Goal: Information Seeking & Learning: Learn about a topic

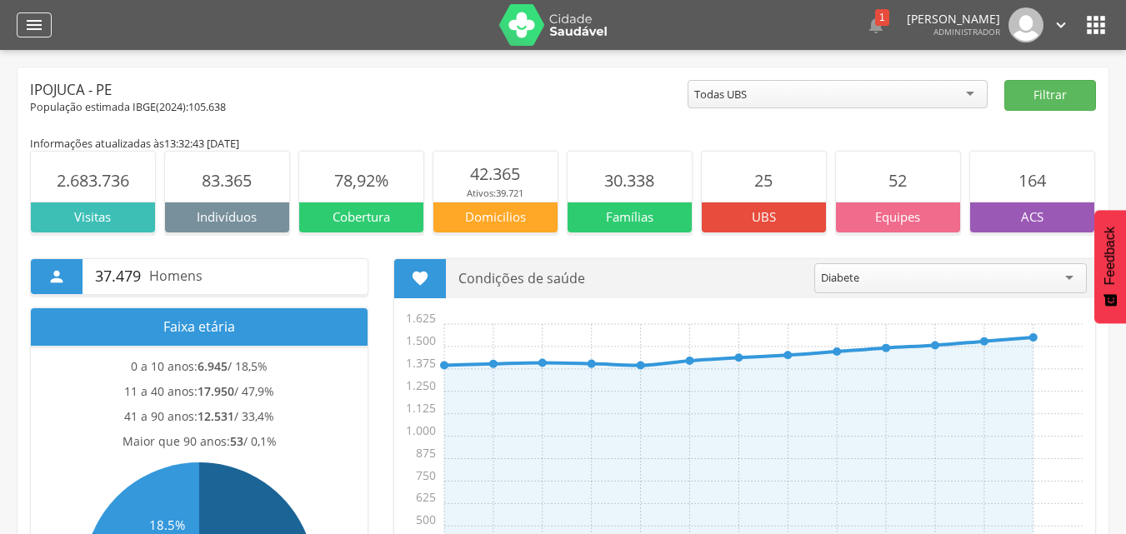
click at [37, 18] on icon "" at bounding box center [34, 25] width 20 height 20
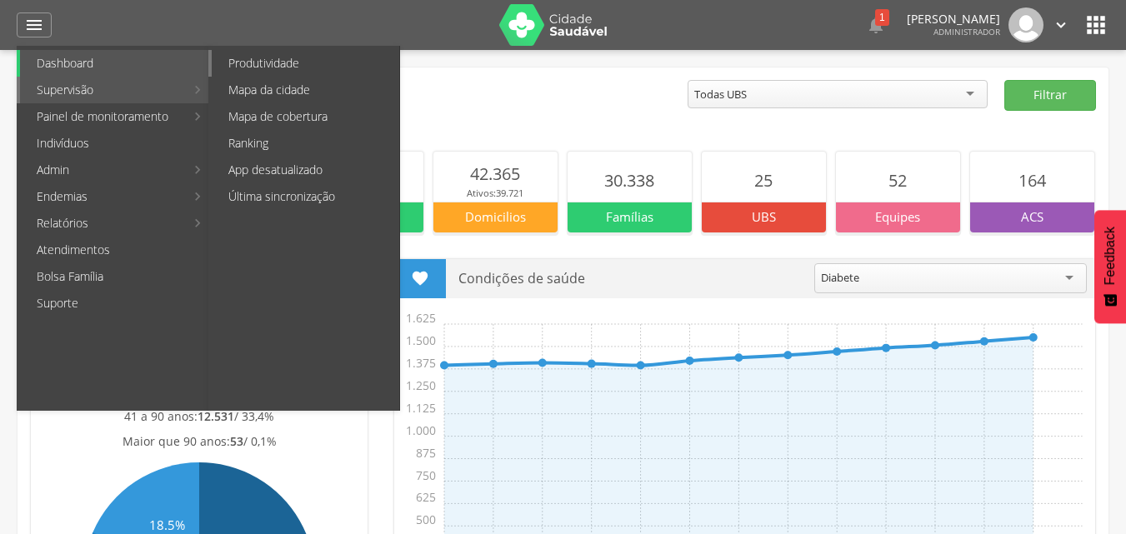
click at [270, 58] on link "Produtividade" at bounding box center [306, 63] width 188 height 27
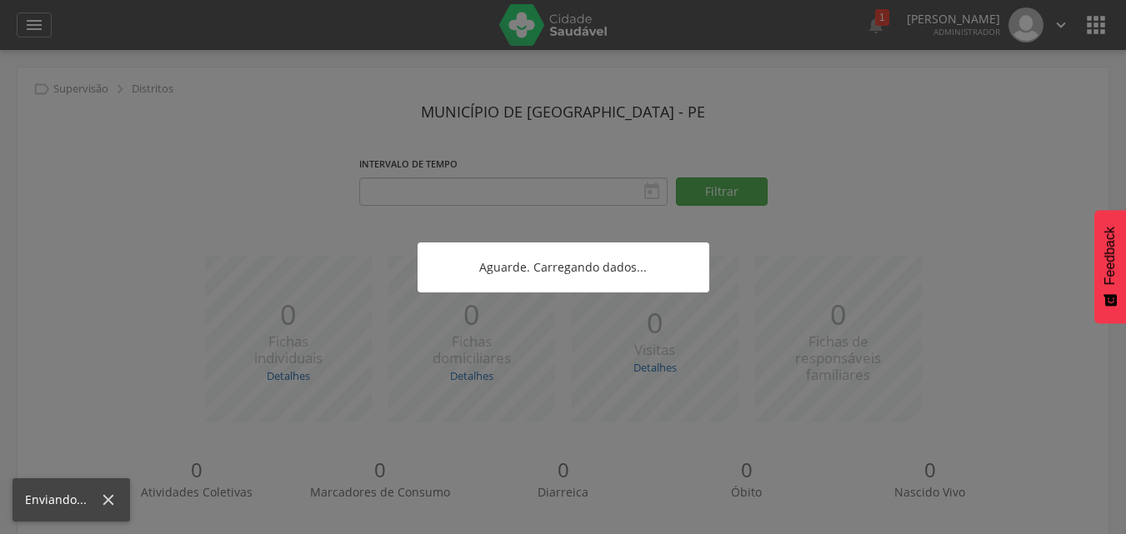
type input "**********"
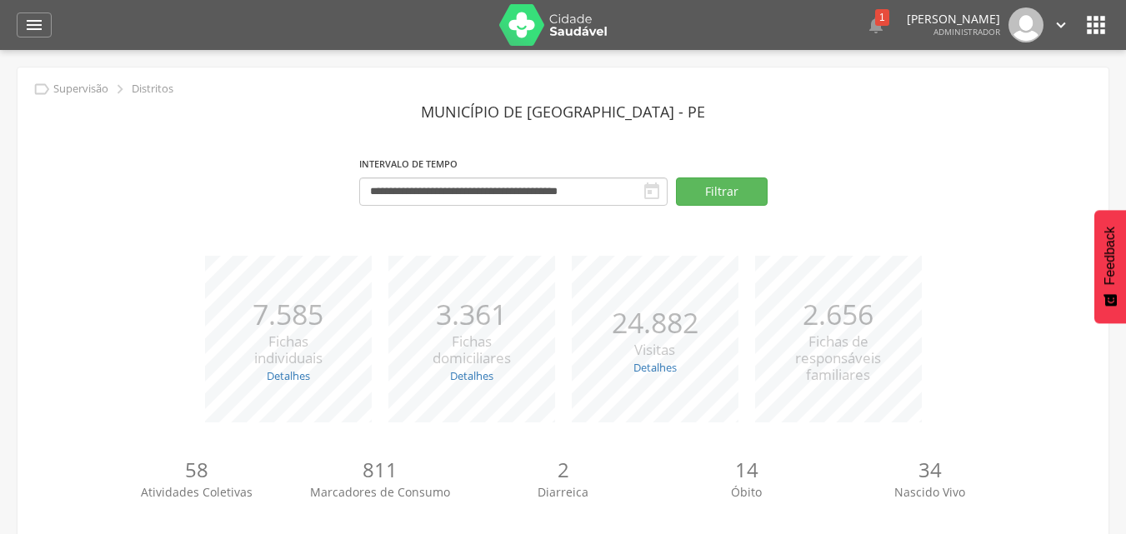
click at [270, 58] on div " Supervisão  Distritos  Ubs adicionar ubs  Coordenador: - Ipojuca / PE Inte…" at bounding box center [563, 317] width 1126 height 534
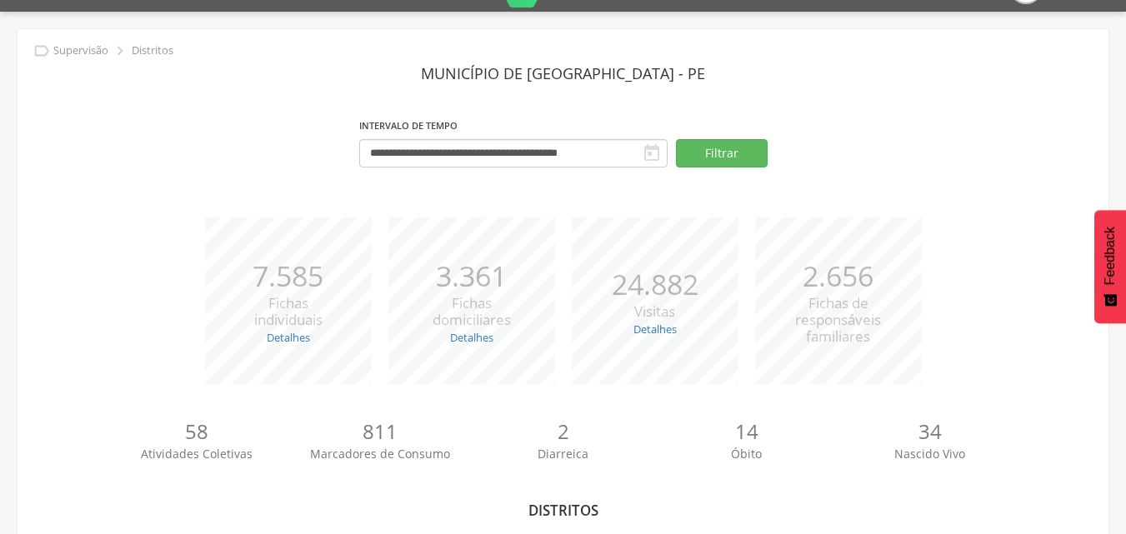
click at [270, 58] on div "**********" at bounding box center [563, 506] width 1091 height 955
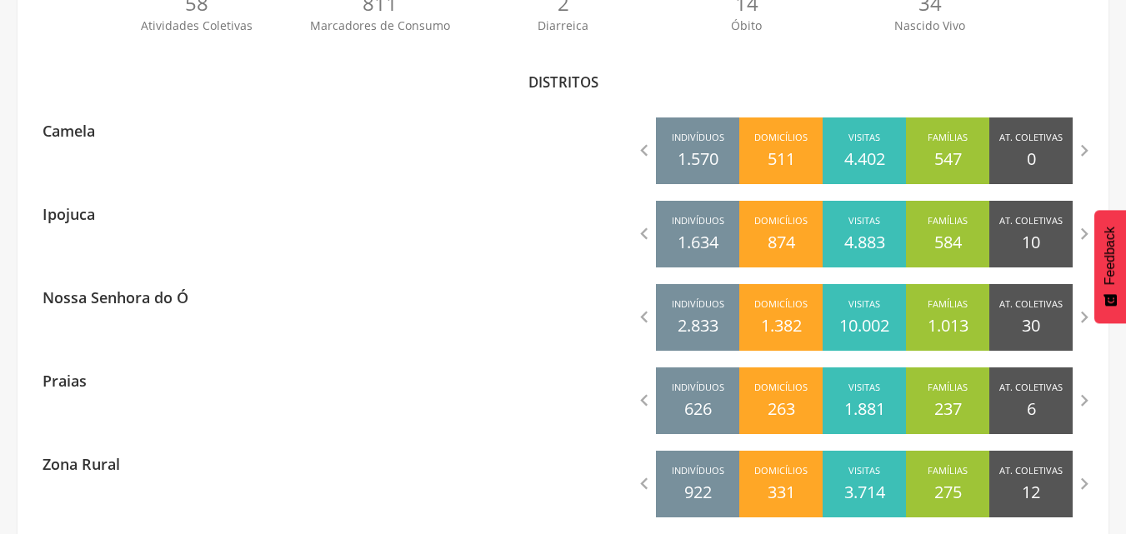
scroll to position [489, 0]
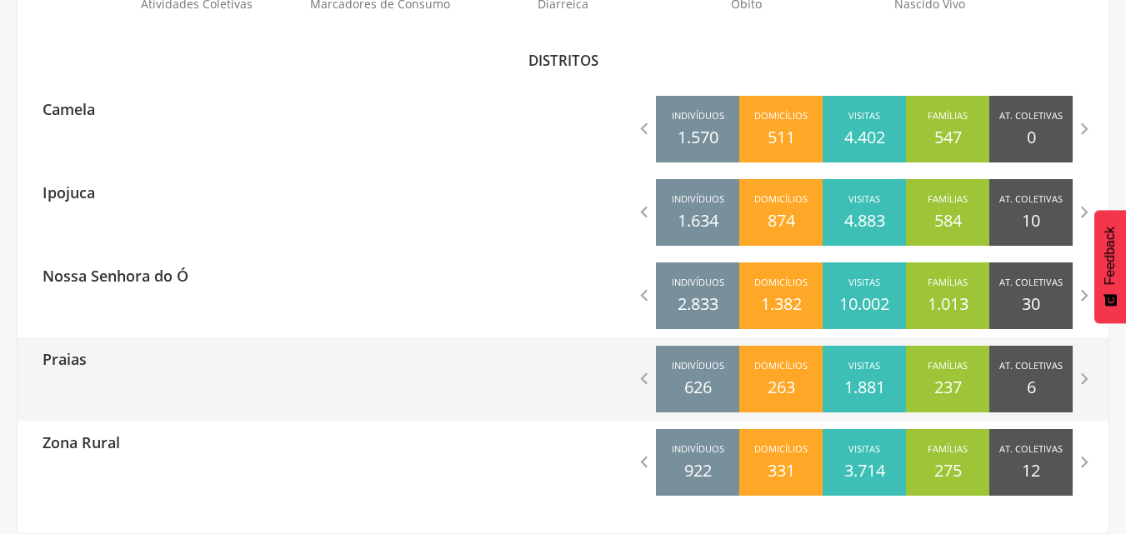
click at [307, 365] on div "Praias" at bounding box center [291, 359] width 546 height 42
type input "**********"
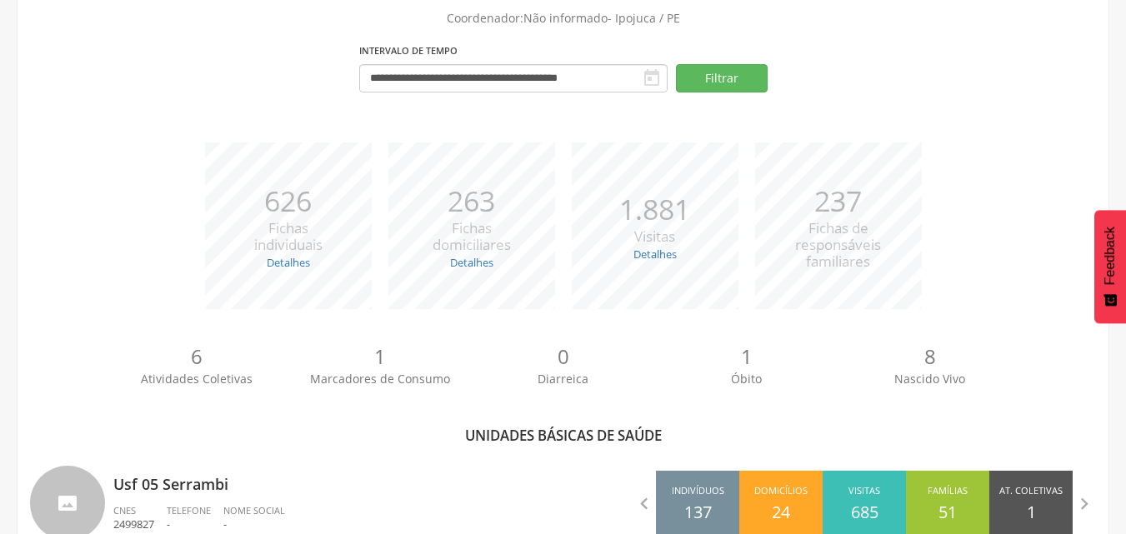
scroll to position [425, 0]
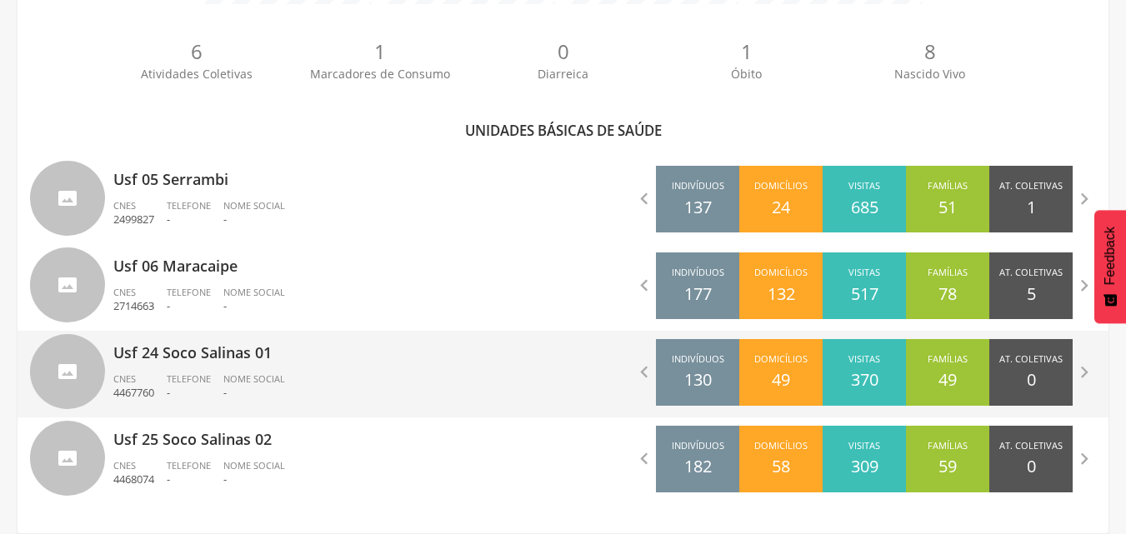
click at [298, 353] on p "Usf 24 Soco Salinas 01" at bounding box center [332, 347] width 438 height 33
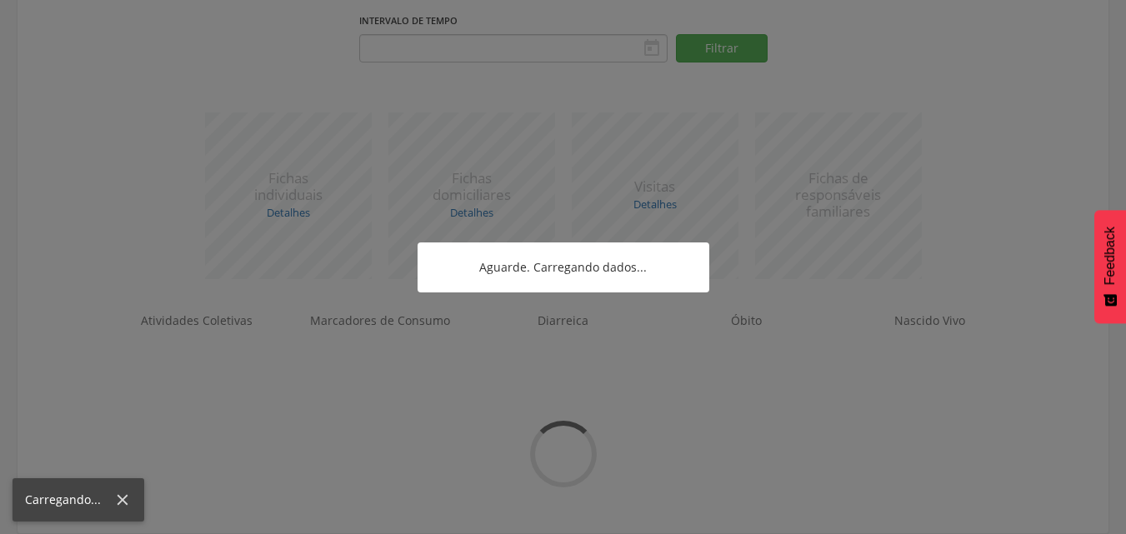
type input "**********"
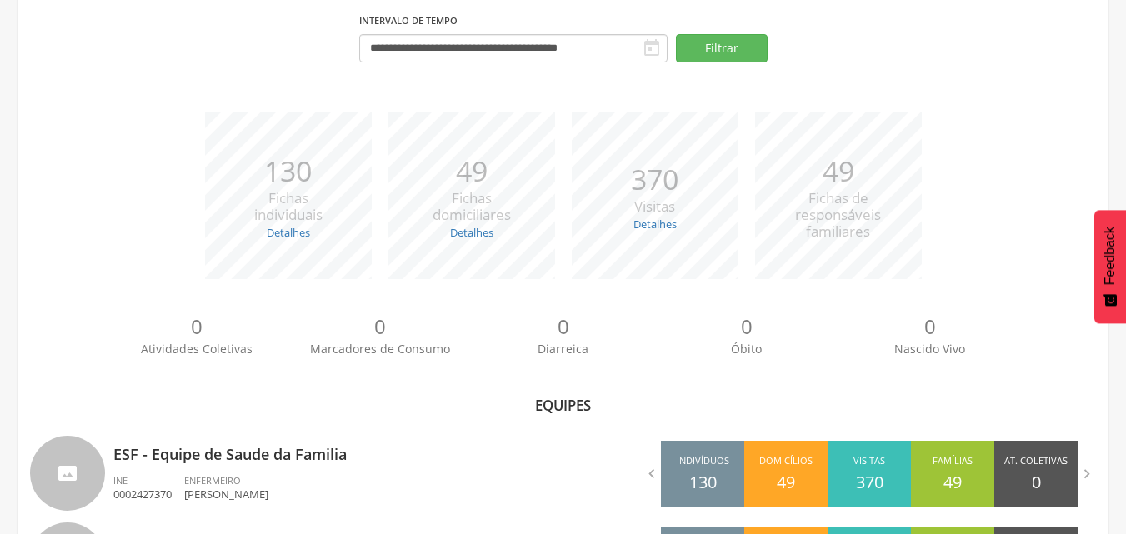
scroll to position [252, 0]
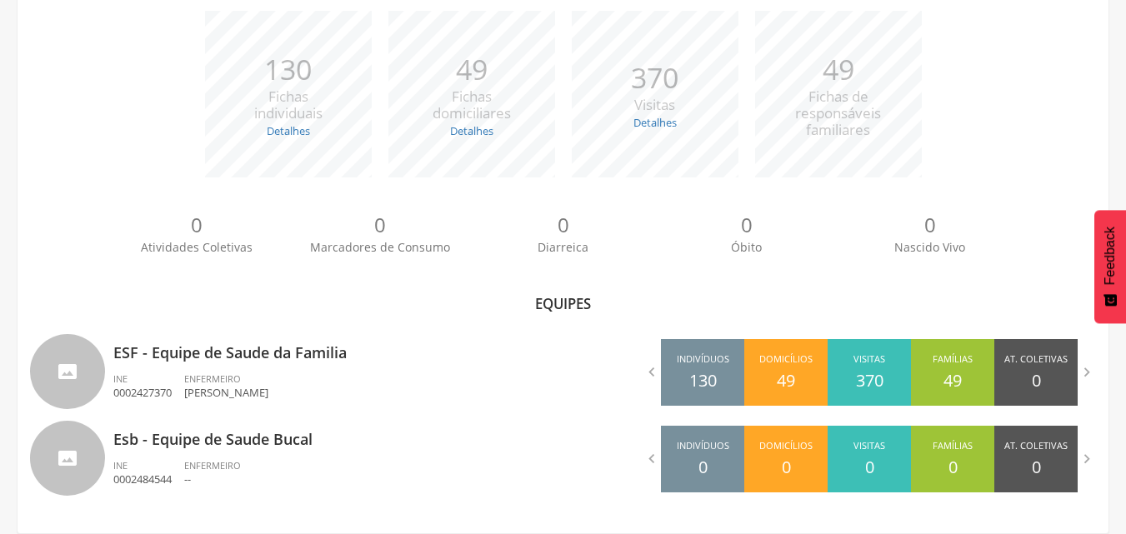
click at [38, 258] on div "0 Atividades Coletivas 0 Marcadores de Consumo 0 Diarreica 0 Óbito 0 Nascido Vi…" at bounding box center [563, 240] width 1066 height 92
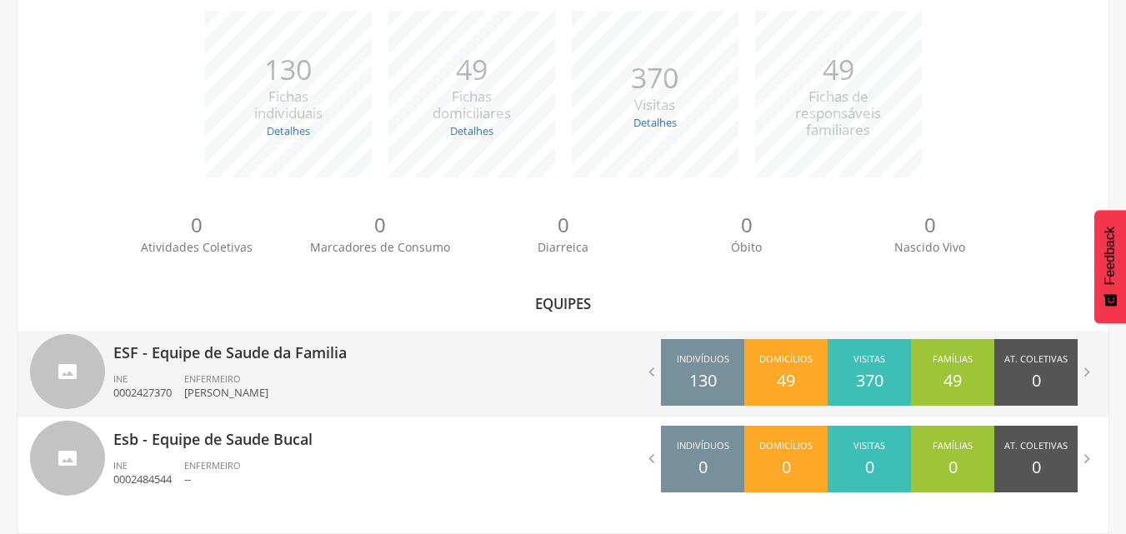
click at [335, 350] on p "ESF - Equipe de Saude da Familia" at bounding box center [332, 347] width 438 height 33
type input "**********"
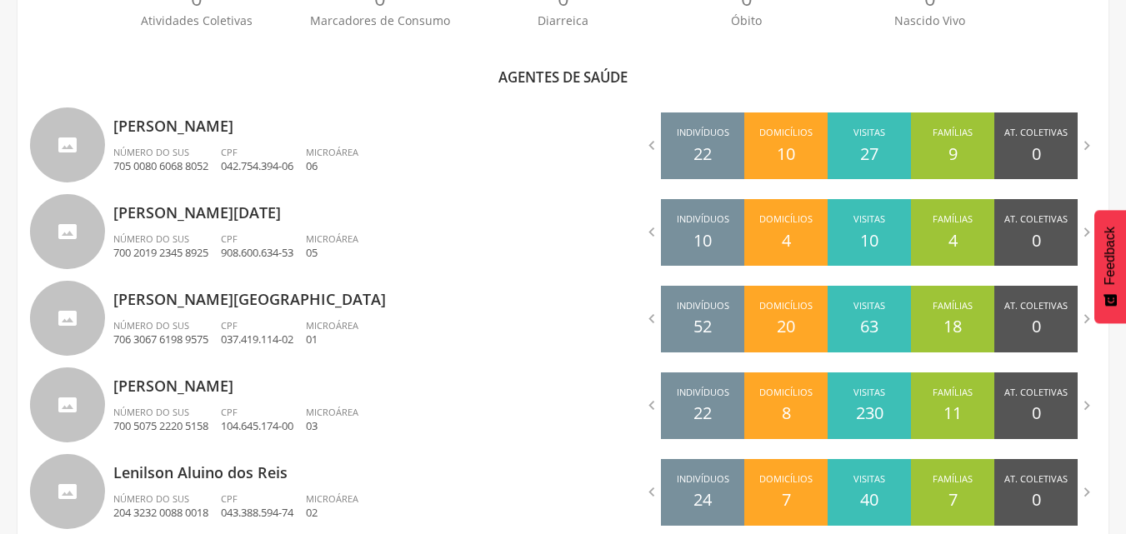
scroll to position [469, 0]
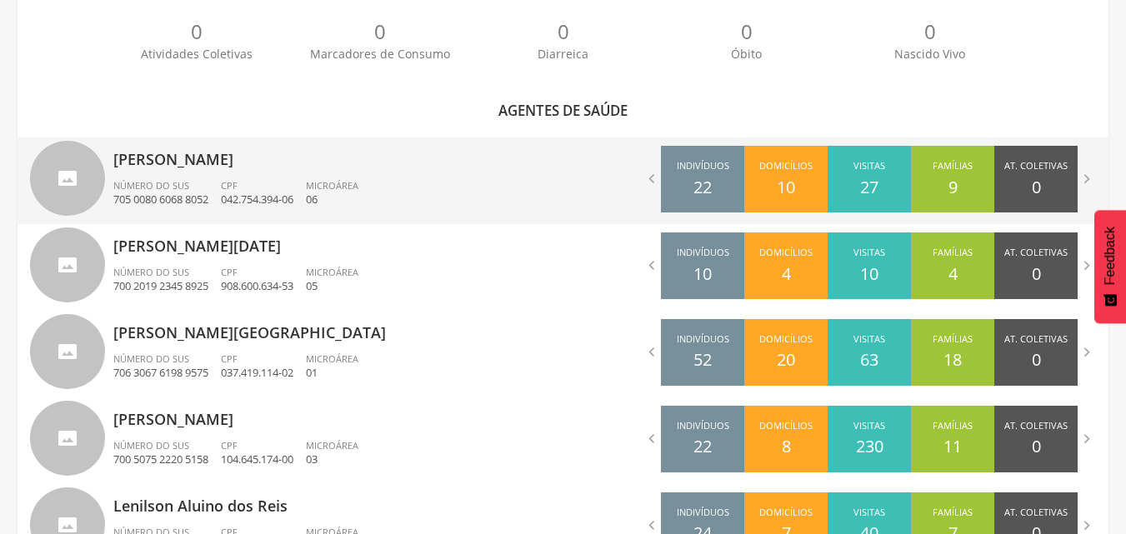
click at [413, 186] on ul "Número do SUS 705 0080 6068 8052 CPF 042.754.394-06 Microárea 06" at bounding box center [332, 197] width 438 height 37
type input "**********"
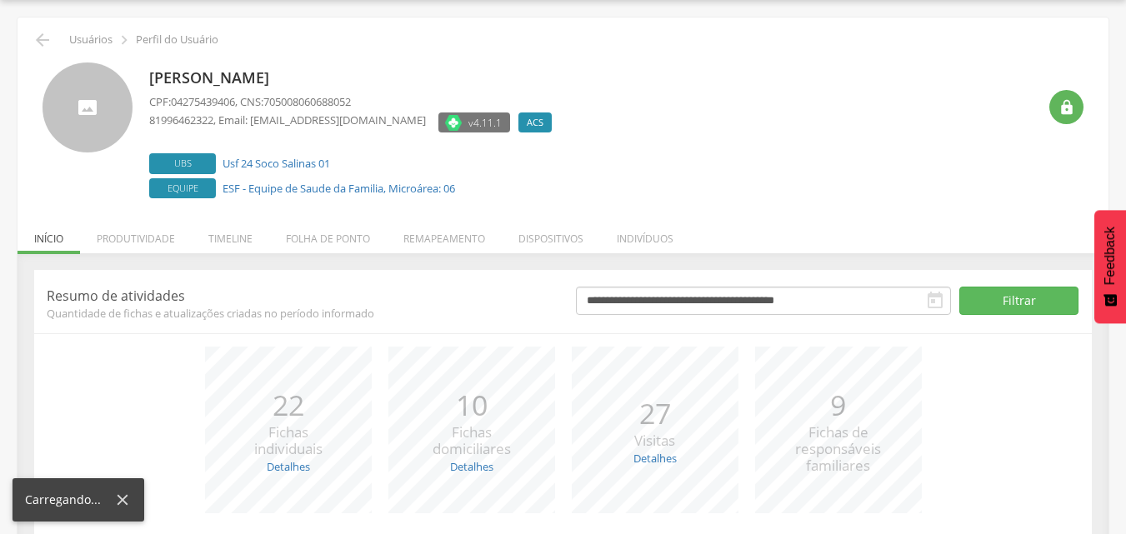
scroll to position [176, 0]
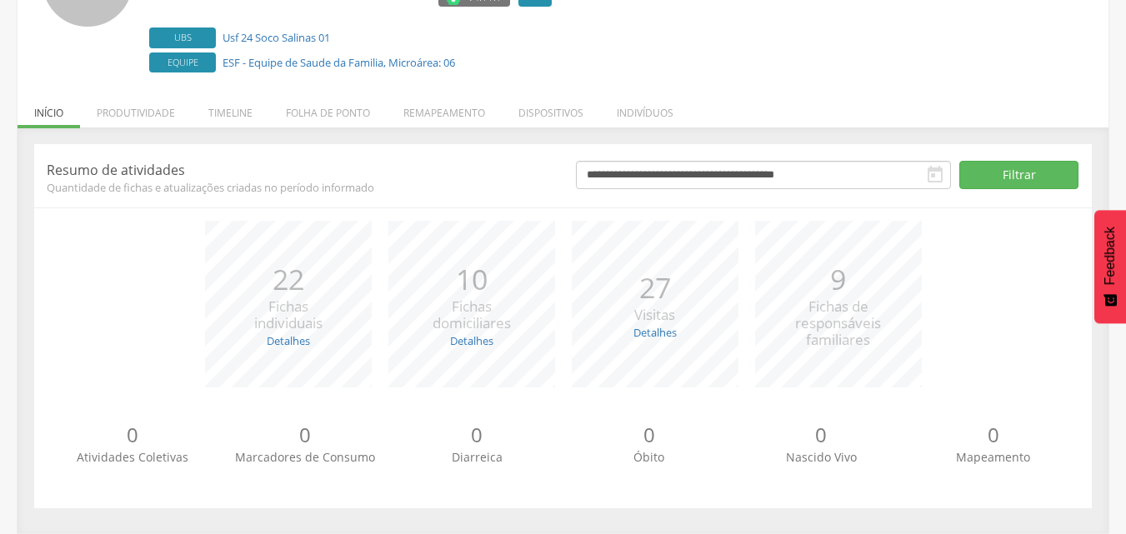
click at [486, 193] on span "Quantidade de fichas e atualizações criadas no período informado" at bounding box center [299, 187] width 504 height 15
click at [418, 116] on li "Remapeamento" at bounding box center [444, 108] width 115 height 39
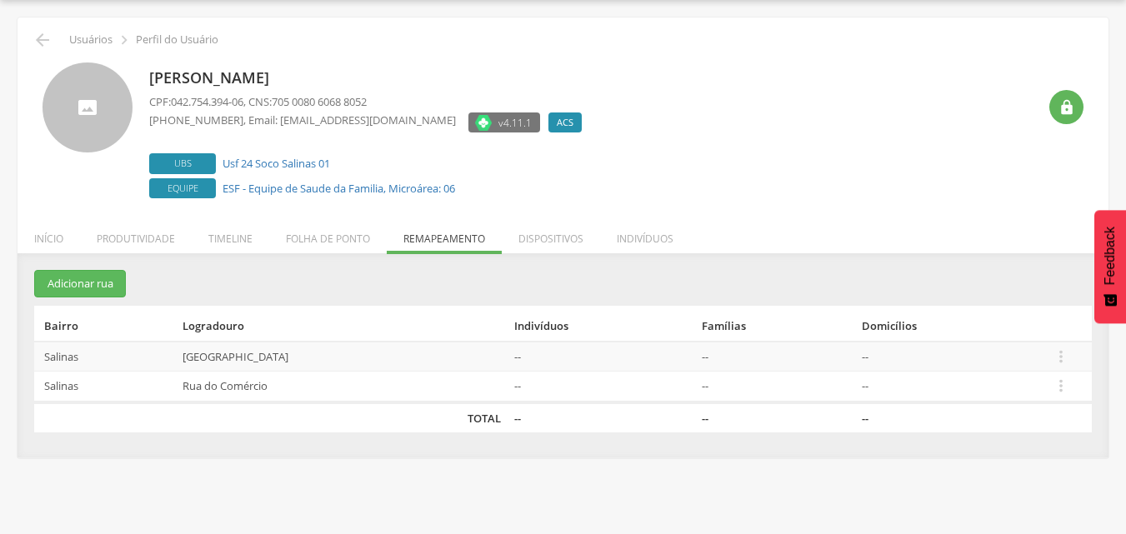
click at [349, 273] on section "Adicionar rua Bairro Logradouro Indivíduos Famílias Domicílios [GEOGRAPHIC_DATA…" at bounding box center [563, 351] width 1058 height 163
click at [43, 43] on icon "" at bounding box center [43, 40] width 20 height 20
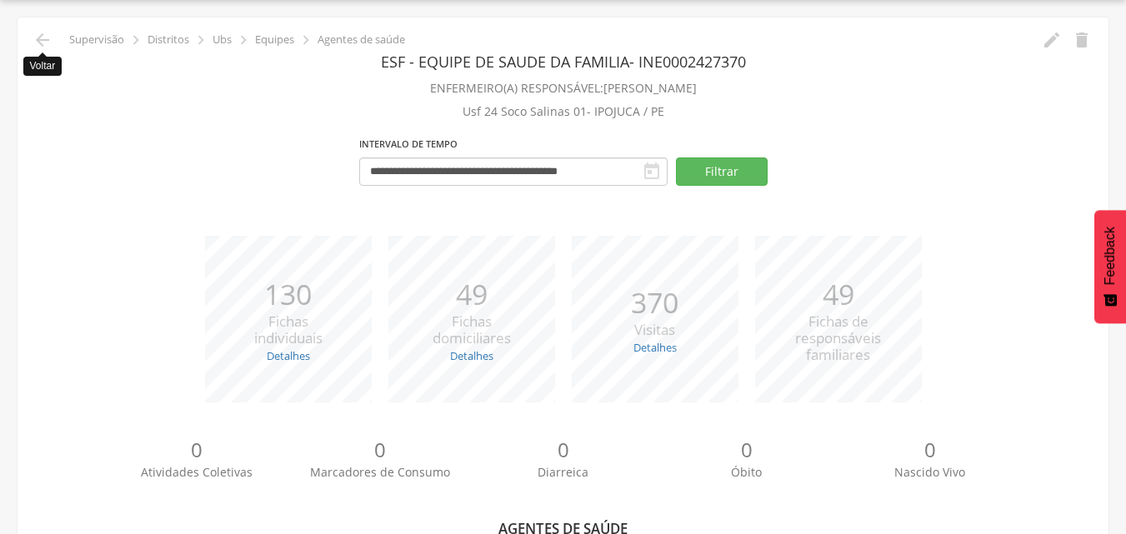
click at [43, 43] on icon "" at bounding box center [43, 40] width 20 height 20
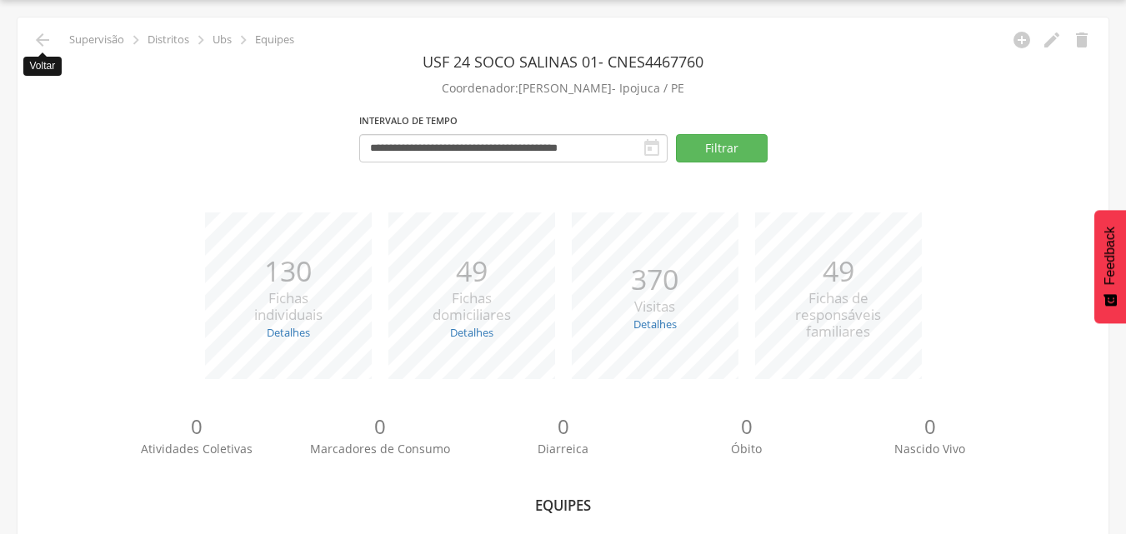
click at [43, 43] on icon "" at bounding box center [43, 40] width 20 height 20
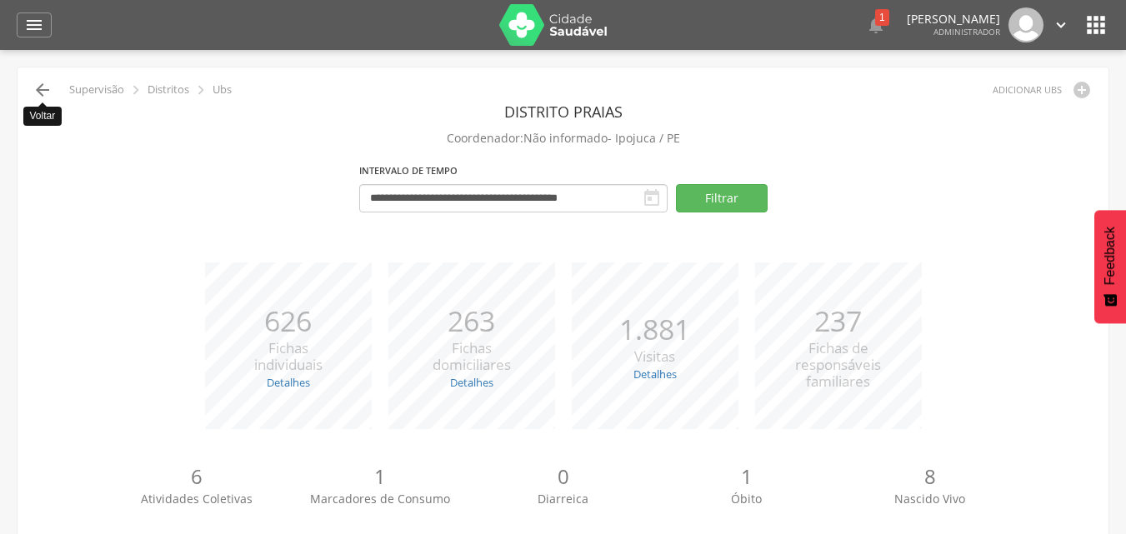
click at [48, 85] on icon "" at bounding box center [43, 90] width 20 height 20
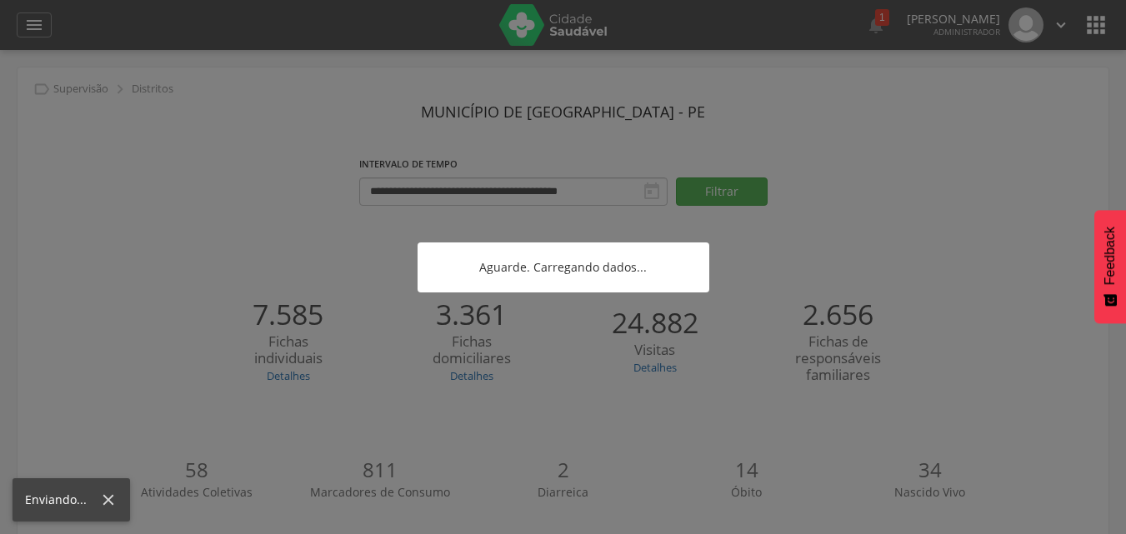
scroll to position [425, 0]
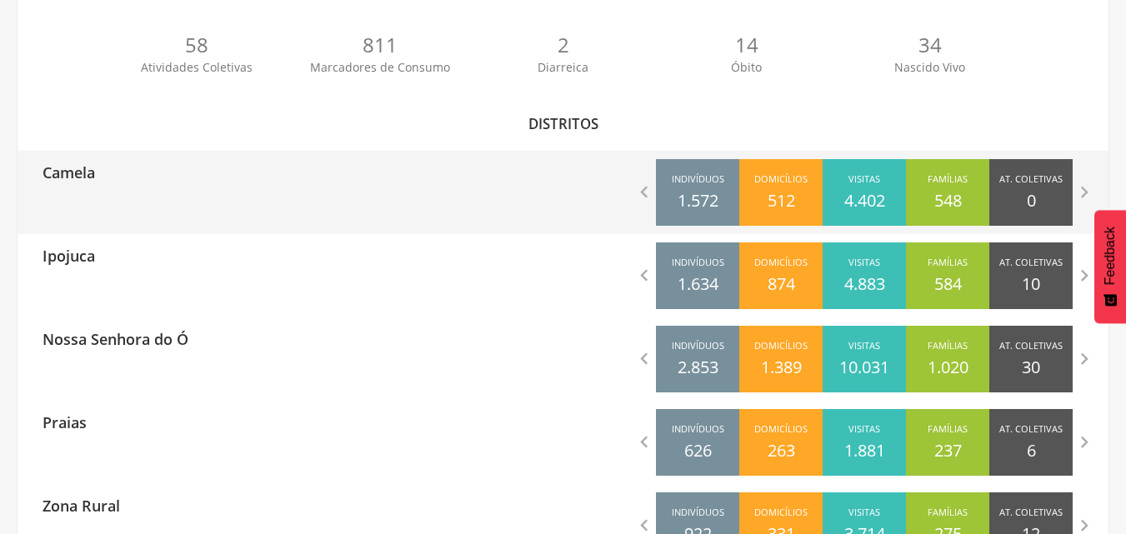
click at [199, 201] on div "Camela  Indivíduos 1.572 Domicílios 512 Visitas 4.402 Famílias 548 At. Coletiv…" at bounding box center [563, 192] width 1091 height 83
click at [587, 179] on div " Indivíduos 1.572 Domicílios 512 Visitas 4.402 Famílias 548 At. Coletivas 0 M.…" at bounding box center [837, 192] width 546 height 83
click at [647, 189] on icon "" at bounding box center [644, 192] width 23 height 23
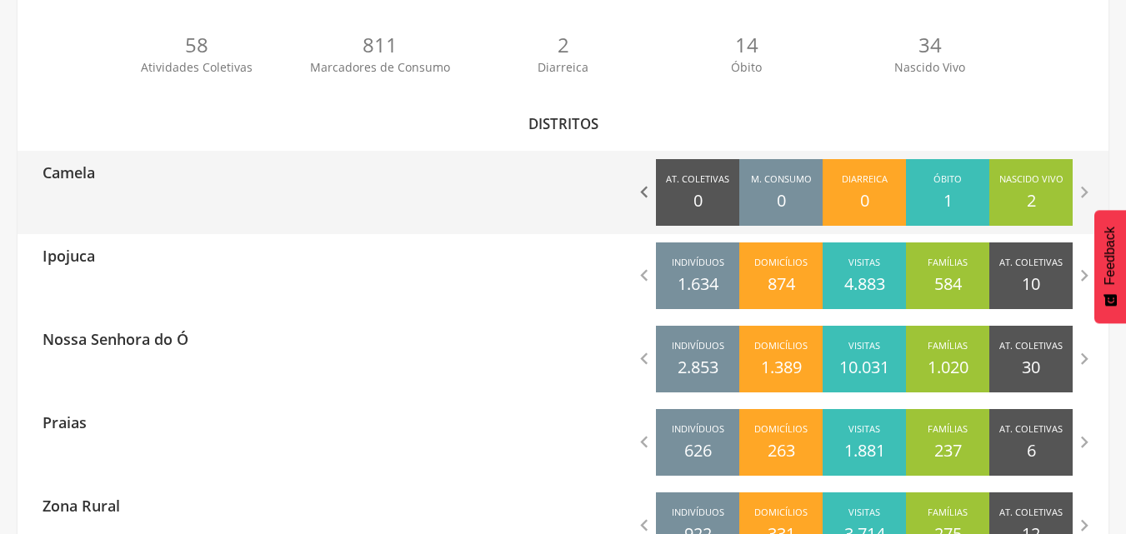
click at [647, 189] on icon "" at bounding box center [644, 192] width 23 height 23
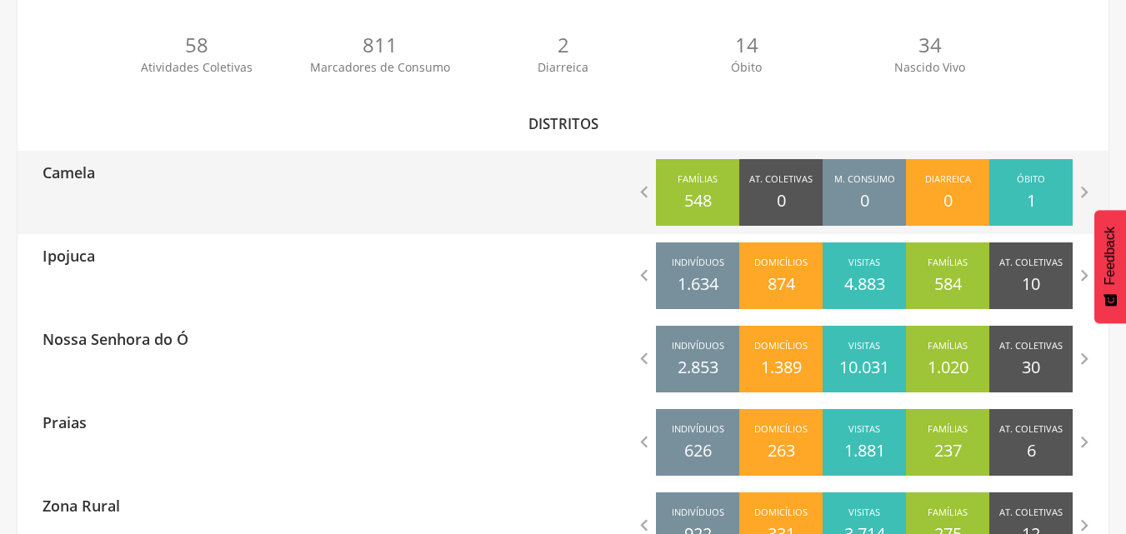
click at [75, 176] on p "Camela" at bounding box center [69, 167] width 53 height 33
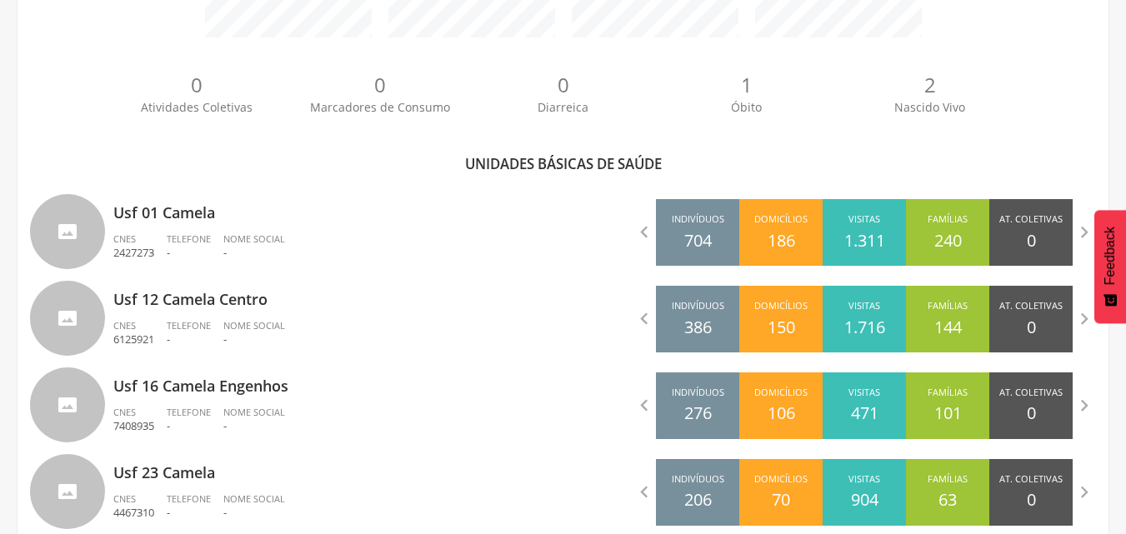
scroll to position [425, 0]
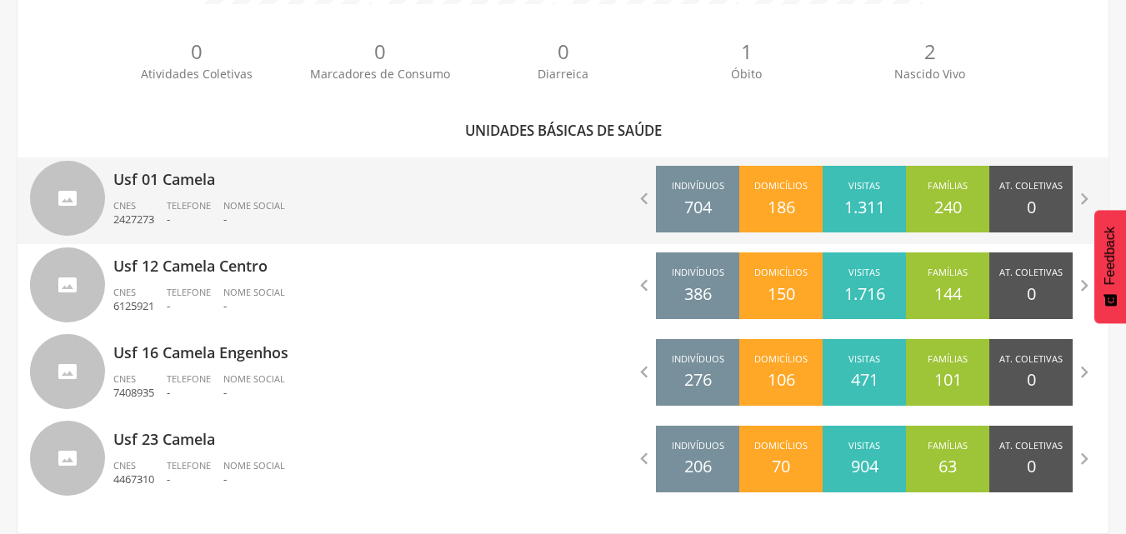
click at [159, 196] on div "Usf 01 Camela CNES 2427273 Telefone - Nome Social -" at bounding box center [332, 201] width 438 height 87
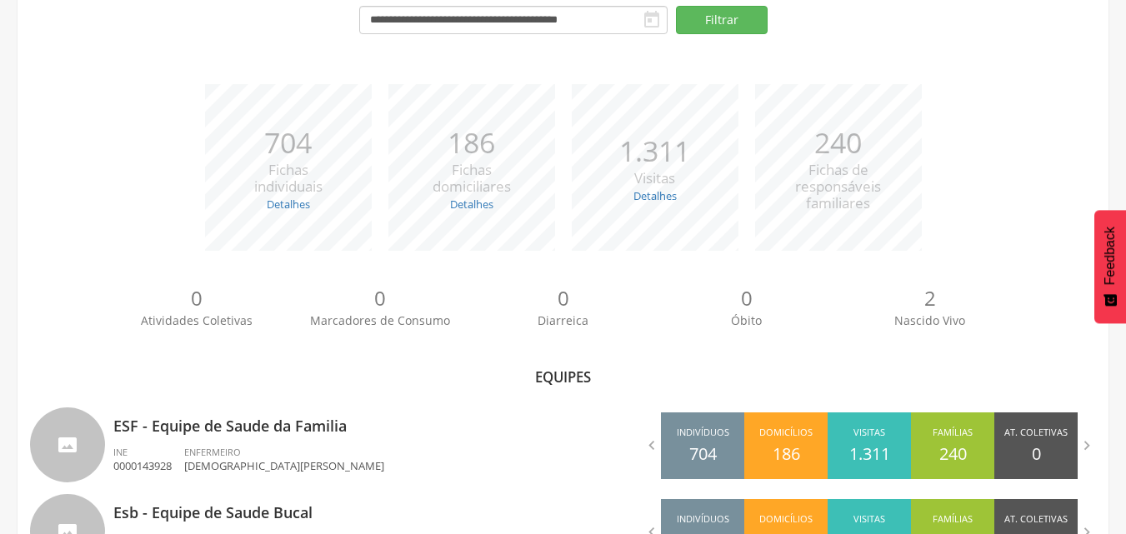
scroll to position [252, 0]
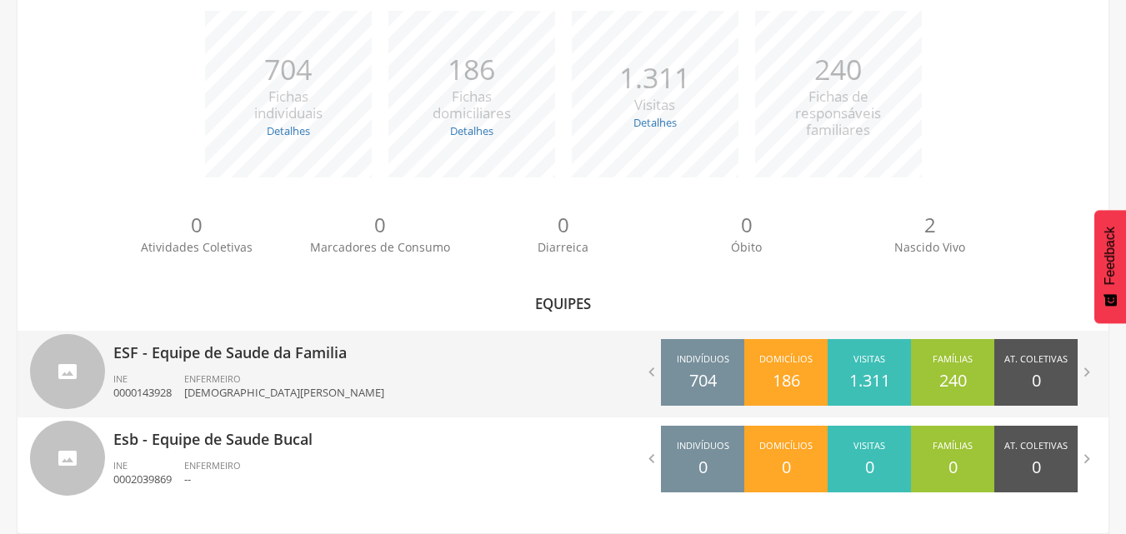
click at [423, 366] on div "ESF - Equipe de Saude da Familia INE 0000143928 ENFERMEIRO [DEMOGRAPHIC_DATA][P…" at bounding box center [332, 374] width 438 height 87
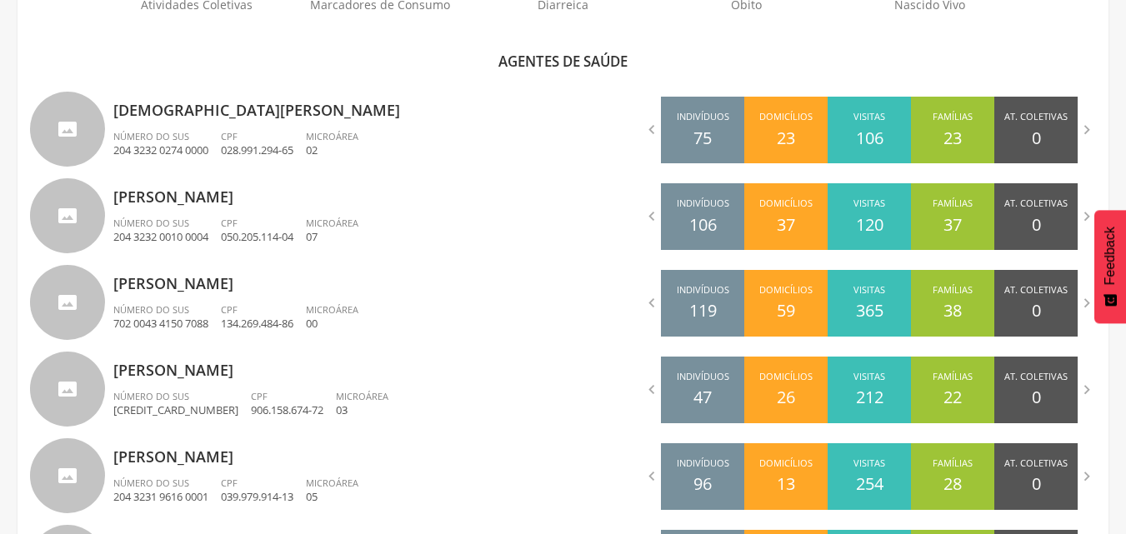
scroll to position [519, 0]
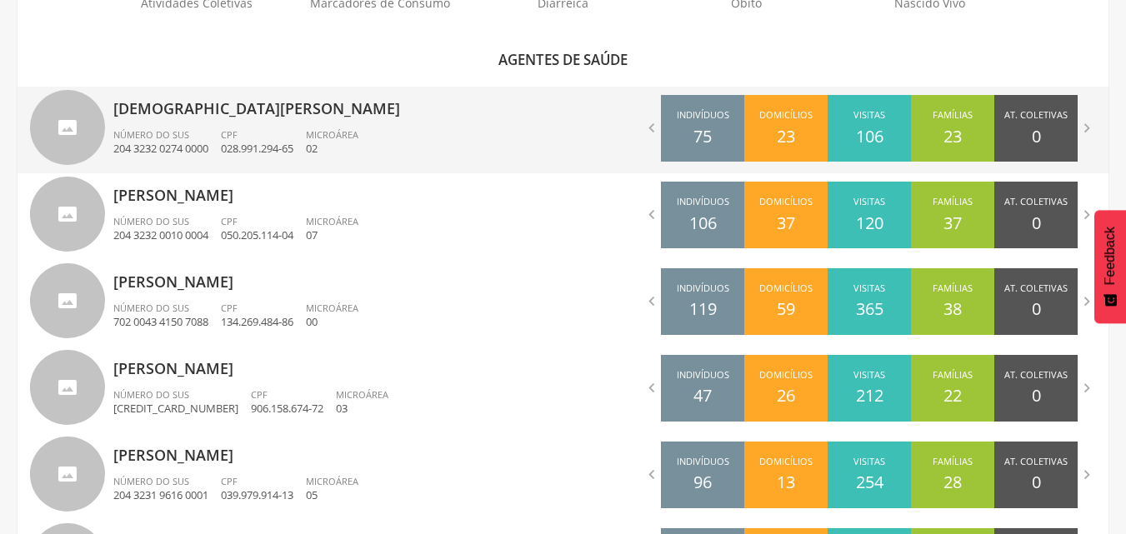
click at [675, 133] on div "Indivíduos 75" at bounding box center [702, 128] width 83 height 67
click at [629, 125] on div " Indivíduos 75 Domicílios 23 Visitas 106 Famílias 23 At. Coletivas 0 Consumo 0…" at bounding box center [837, 128] width 546 height 83
click at [338, 108] on p "[DEMOGRAPHIC_DATA][PERSON_NAME]" at bounding box center [332, 103] width 438 height 33
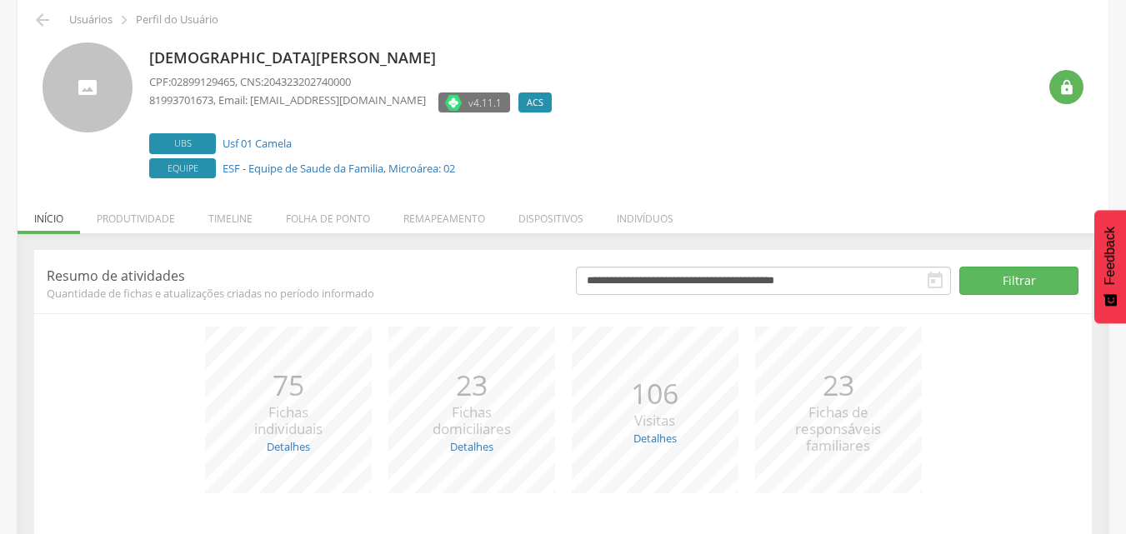
scroll to position [176, 0]
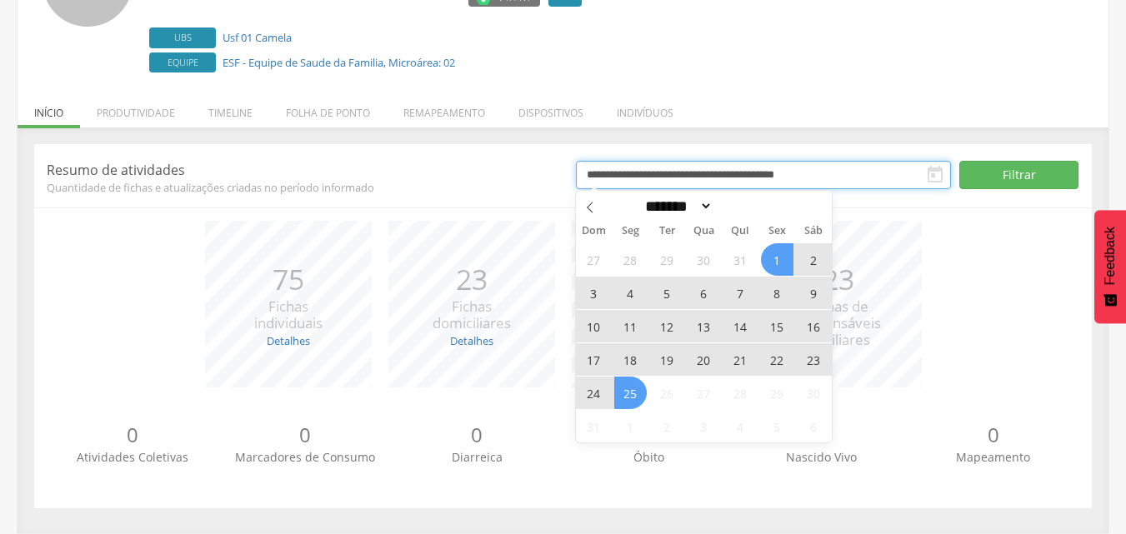
click at [612, 173] on input "**********" at bounding box center [763, 175] width 375 height 28
click at [586, 205] on icon at bounding box center [590, 208] width 12 height 12
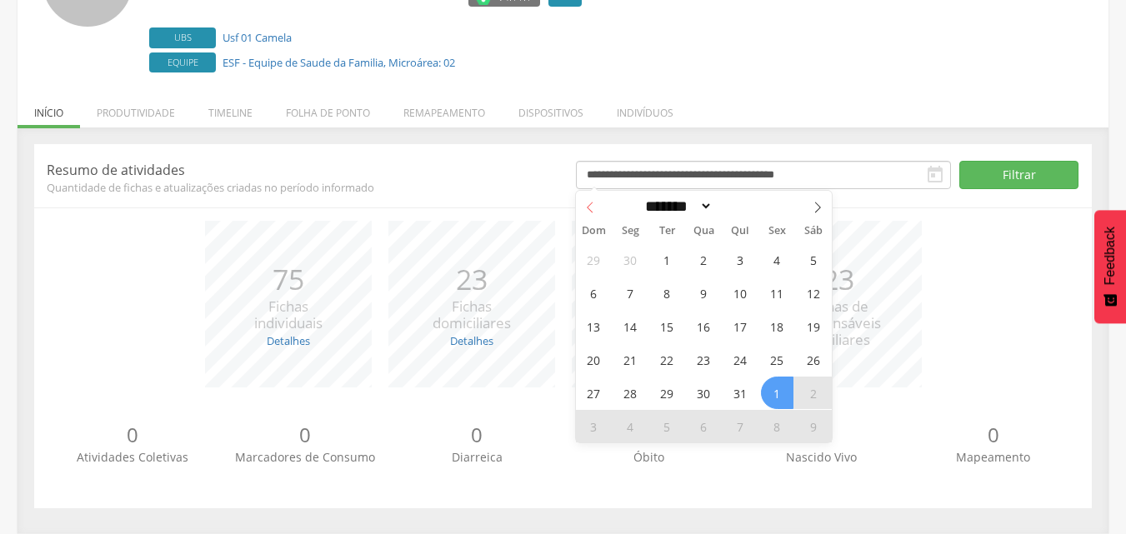
click at [586, 205] on icon at bounding box center [590, 208] width 12 height 12
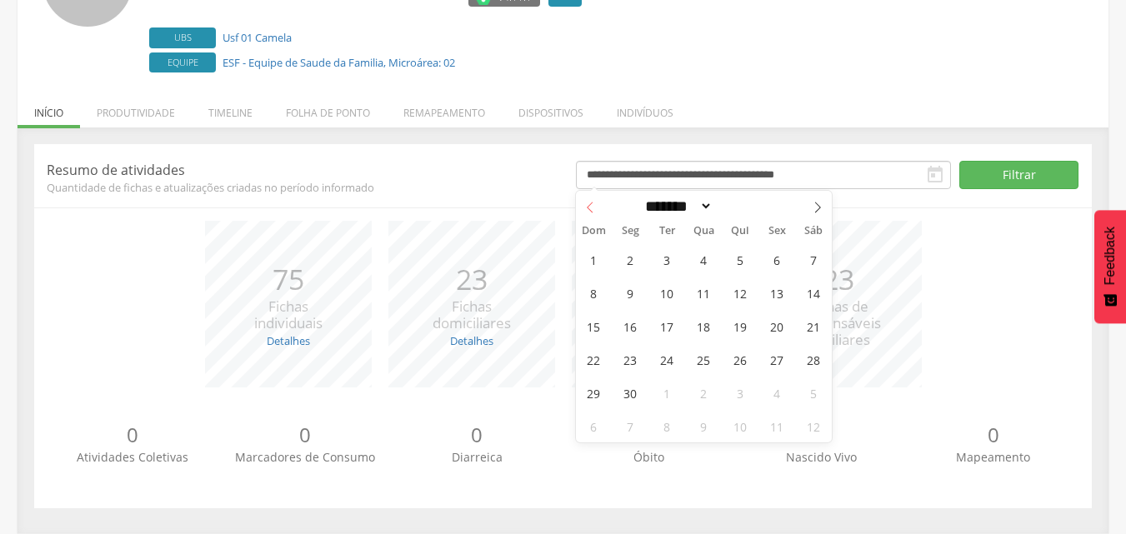
click at [586, 205] on icon at bounding box center [590, 208] width 12 height 12
select select "*"
click at [704, 264] on span "2" at bounding box center [704, 259] width 33 height 33
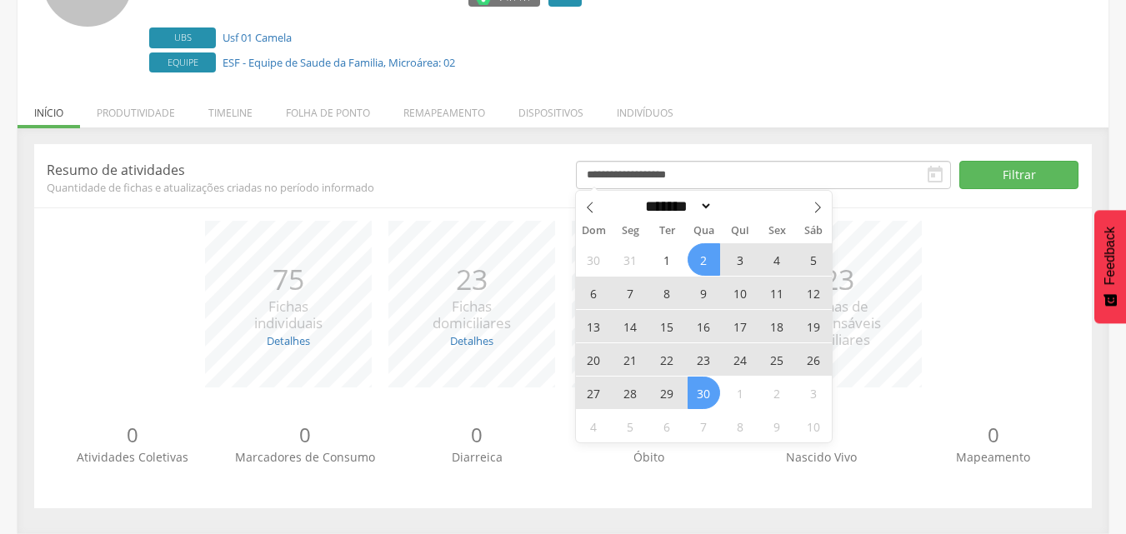
click at [706, 385] on span "30" at bounding box center [704, 393] width 33 height 33
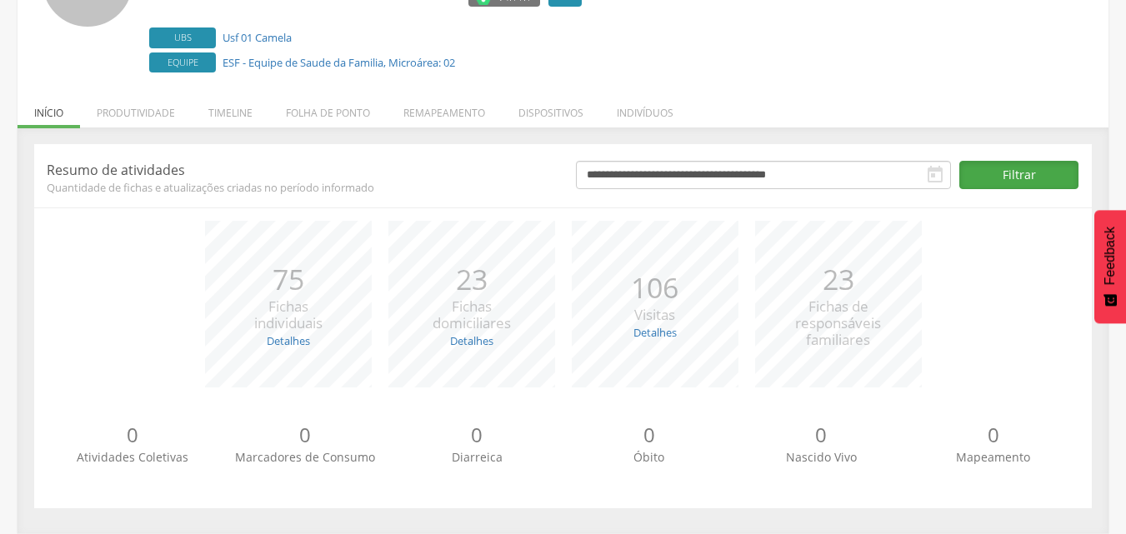
click at [1011, 168] on button "Filtrar" at bounding box center [1019, 175] width 119 height 28
click at [62, 176] on p "Resumo de atividades" at bounding box center [299, 170] width 504 height 18
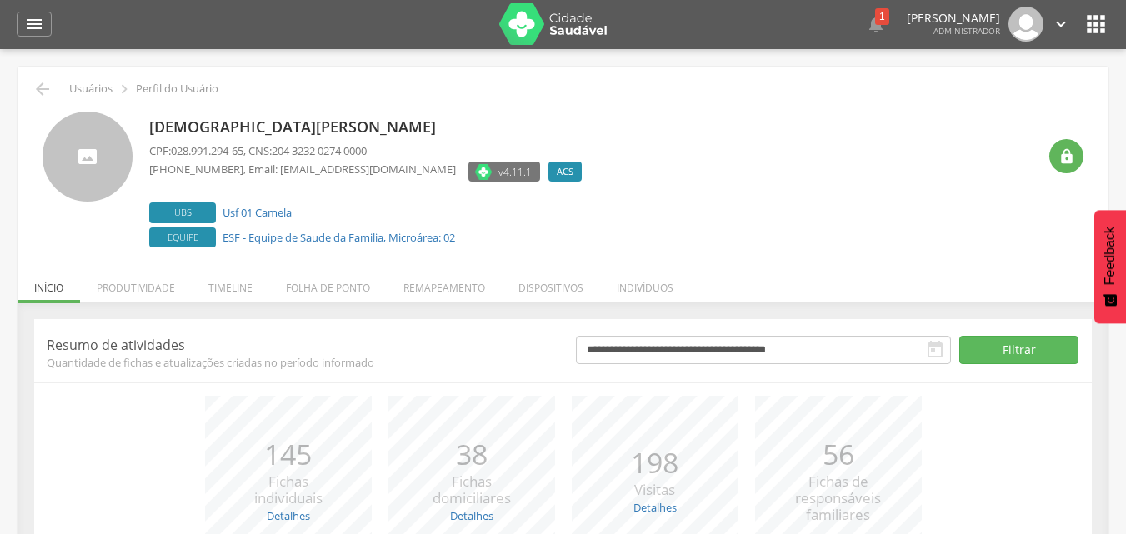
scroll to position [0, 0]
click at [40, 90] on icon "" at bounding box center [43, 90] width 20 height 20
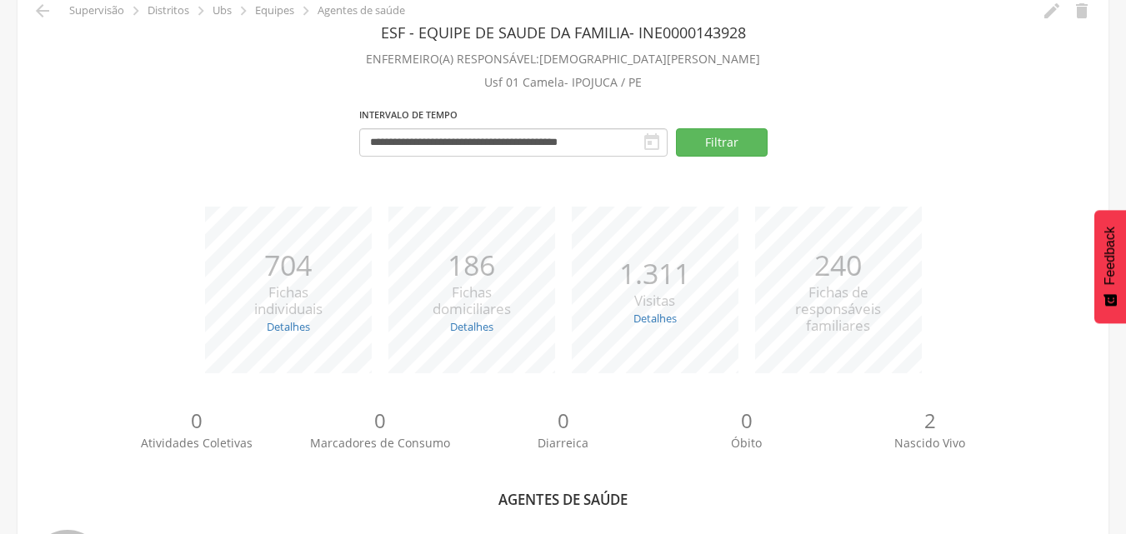
click at [48, 246] on div "*** 704 Fichas individuais Detalhes Novas: 11 Atualizadas: 693 *** 186 Fichas d…" at bounding box center [563, 298] width 1066 height 183
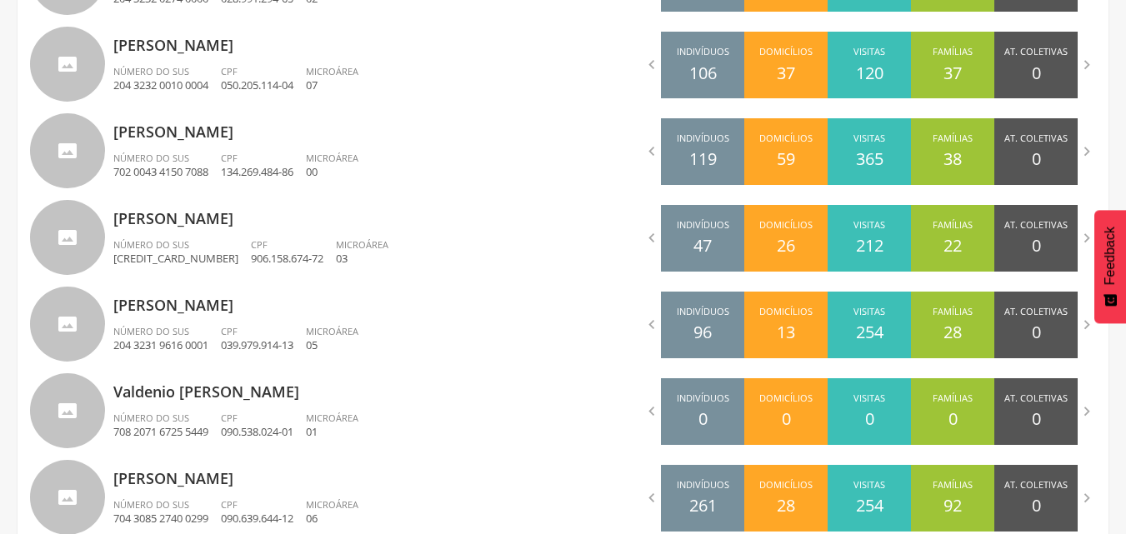
scroll to position [709, 0]
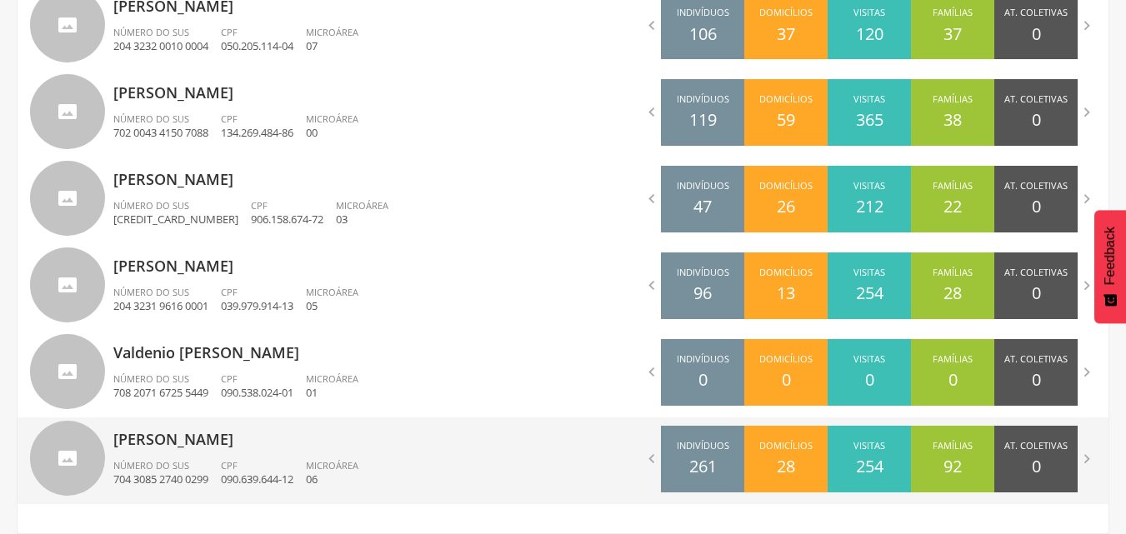
click at [297, 462] on div "CPF 090.639.644-12" at bounding box center [263, 473] width 85 height 28
type input "**********"
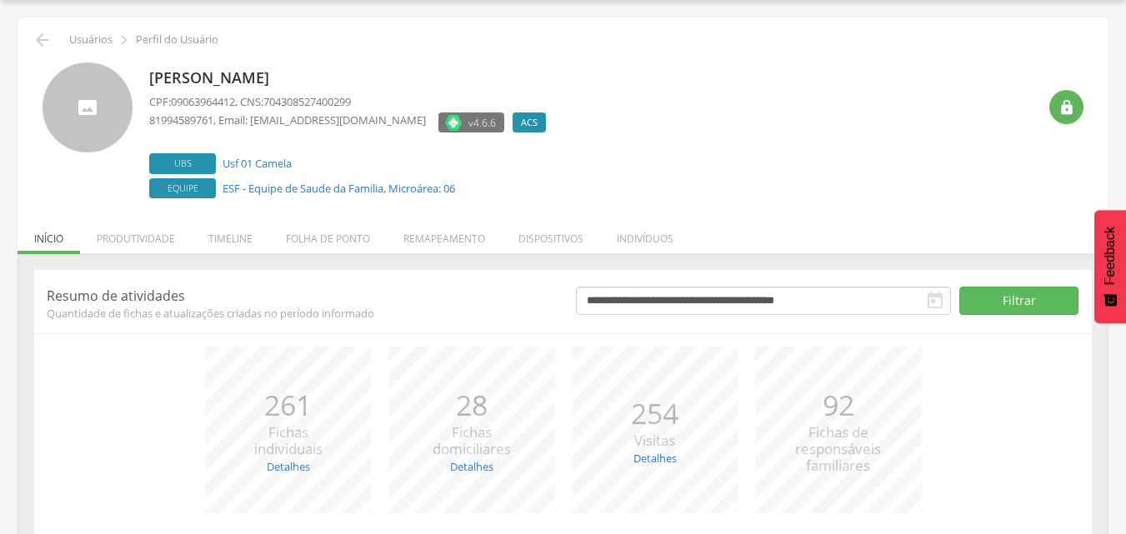
scroll to position [176, 0]
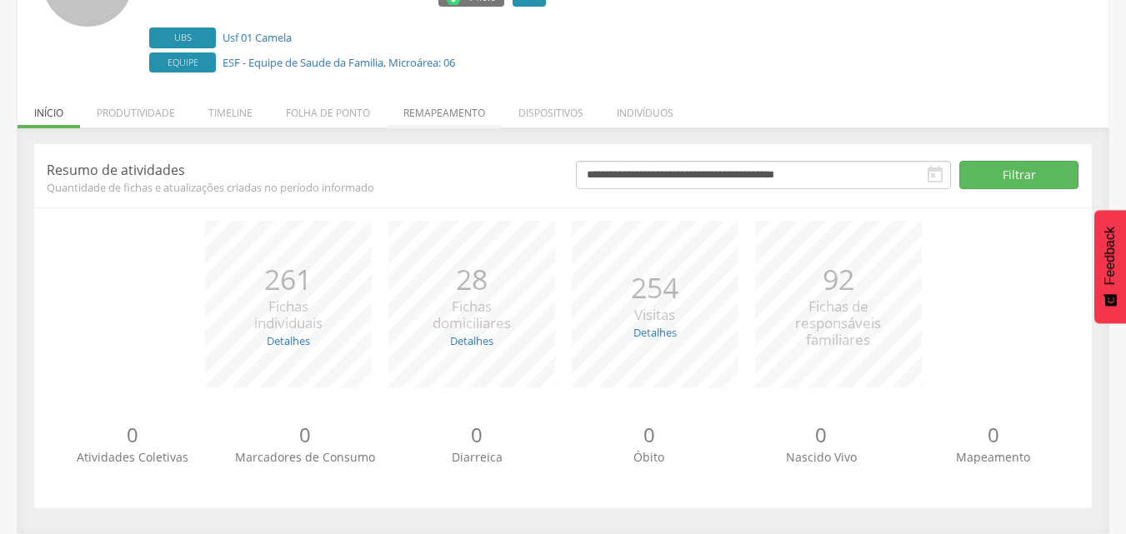
click at [413, 103] on li "Remapeamento" at bounding box center [444, 108] width 115 height 39
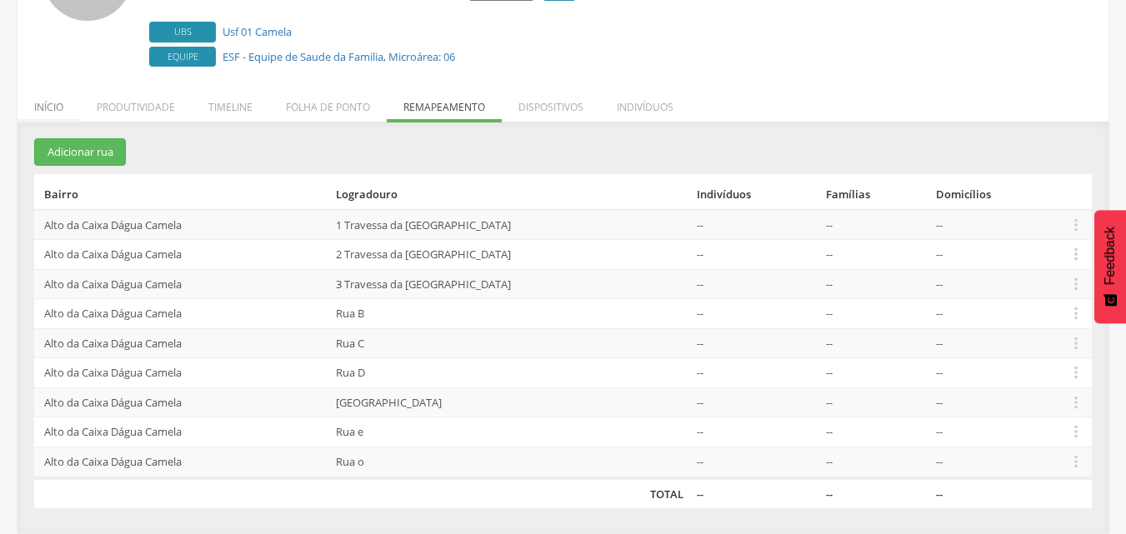
click at [44, 109] on li "Início" at bounding box center [49, 102] width 63 height 39
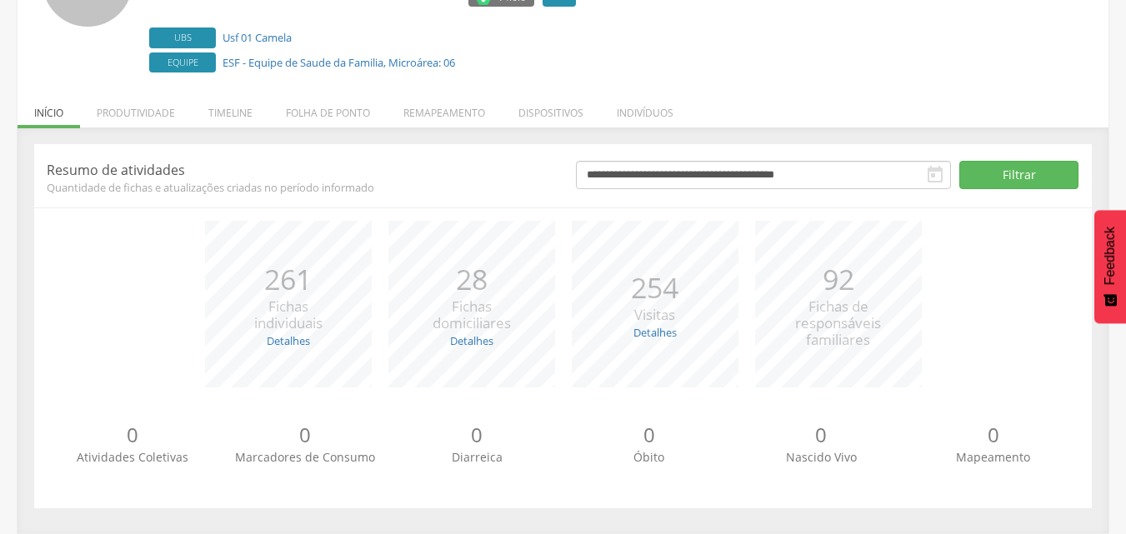
scroll to position [176, 0]
click at [418, 114] on li "Remapeamento" at bounding box center [444, 108] width 115 height 39
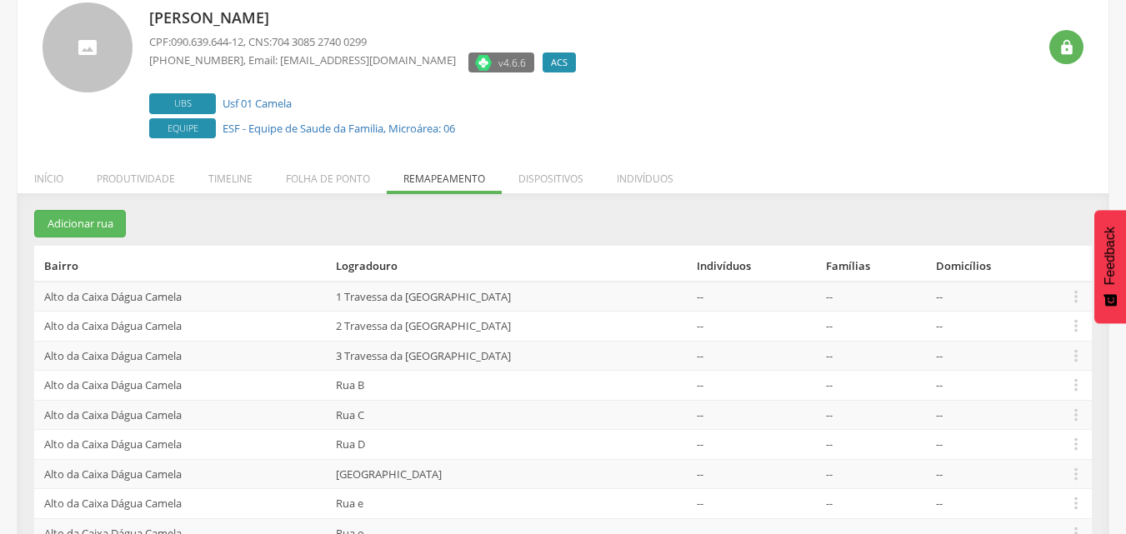
scroll to position [182, 0]
